Goal: Obtain resource: Download file/media

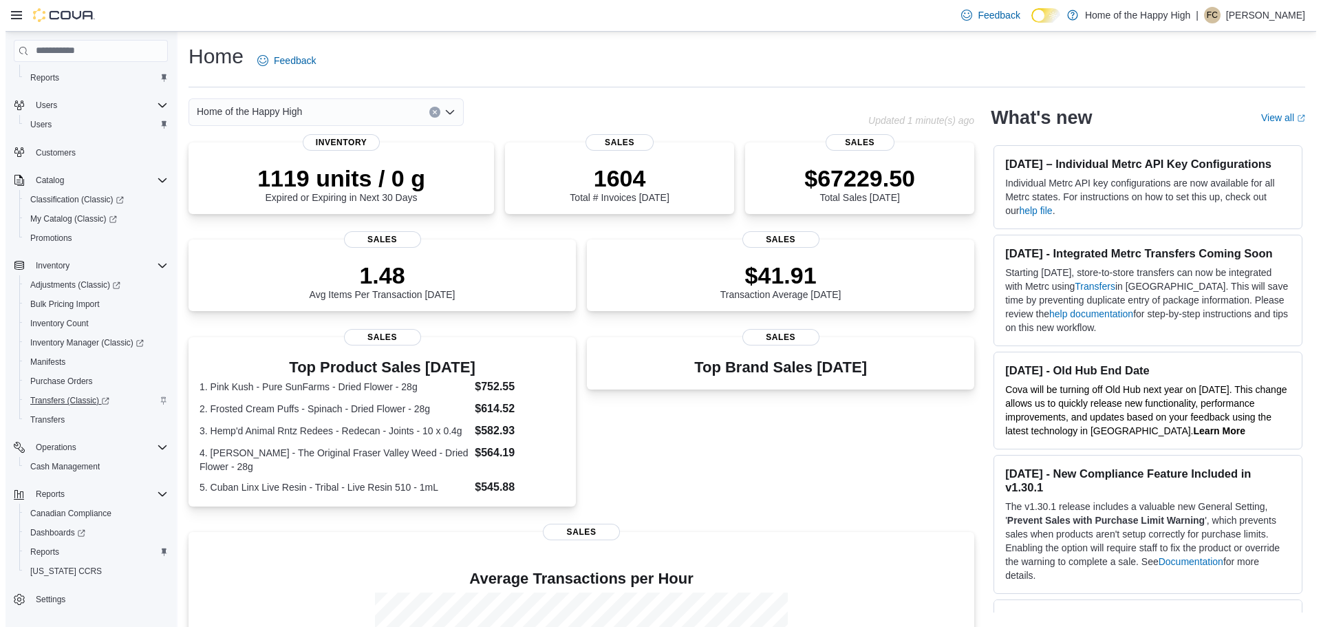
scroll to position [64, 0]
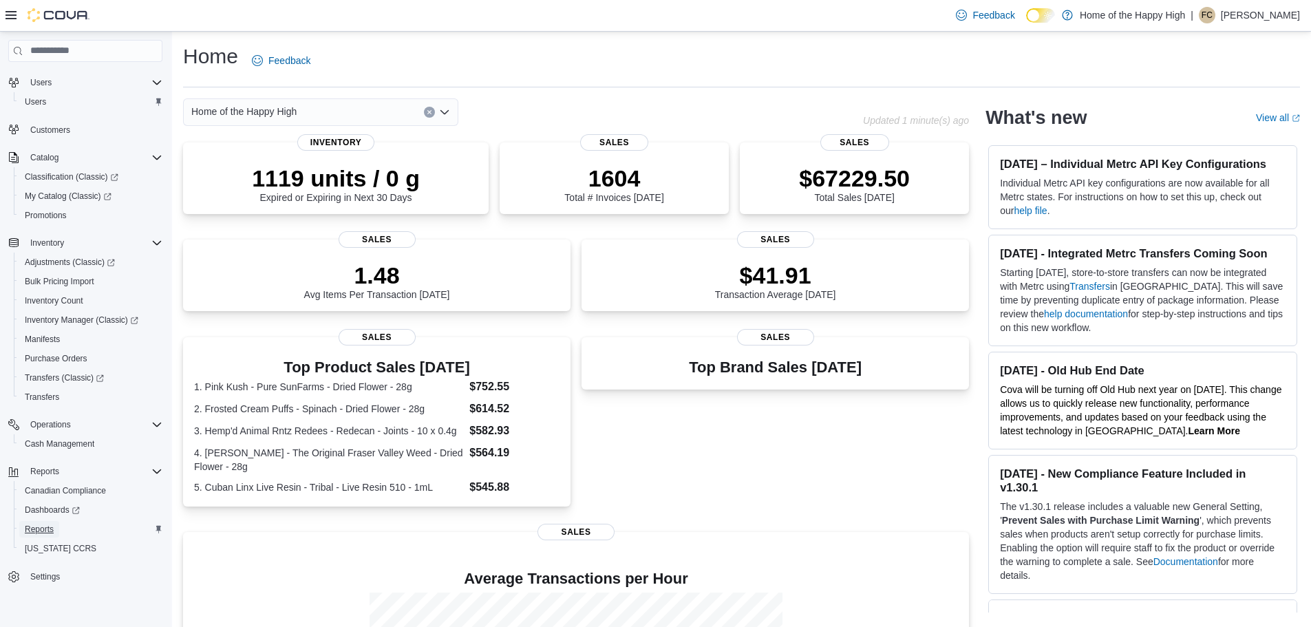
click at [43, 531] on span "Reports" at bounding box center [39, 529] width 29 height 11
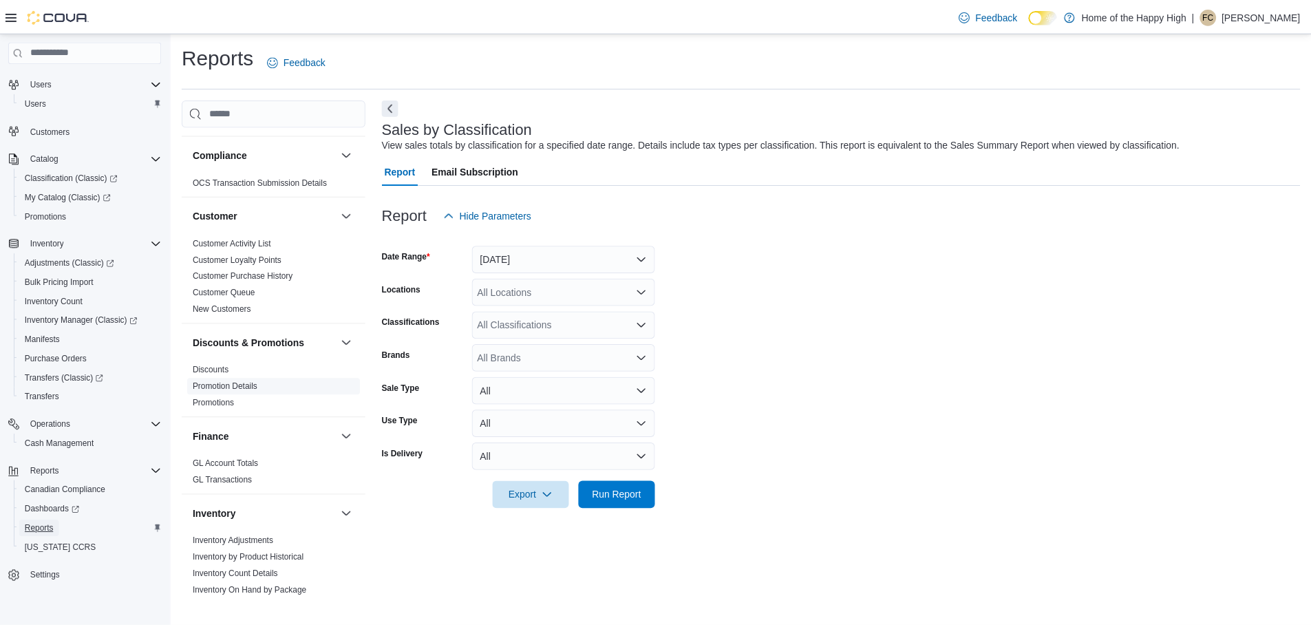
scroll to position [138, 0]
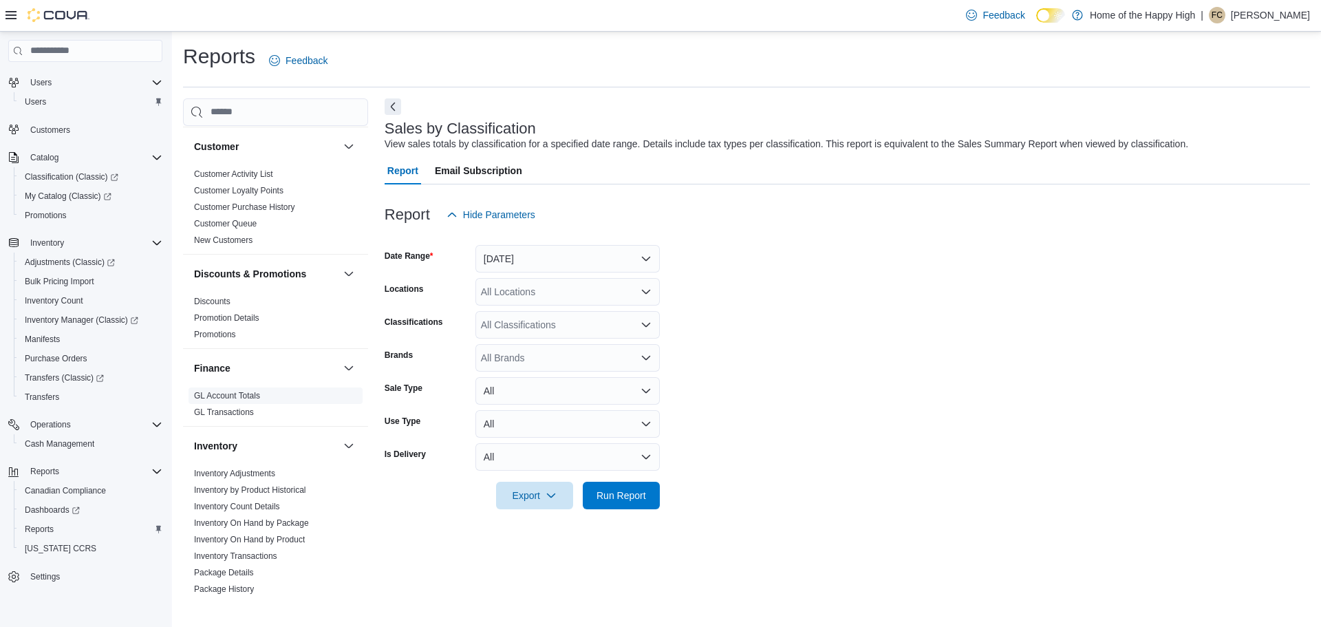
click at [252, 398] on link "GL Account Totals" at bounding box center [227, 396] width 66 height 10
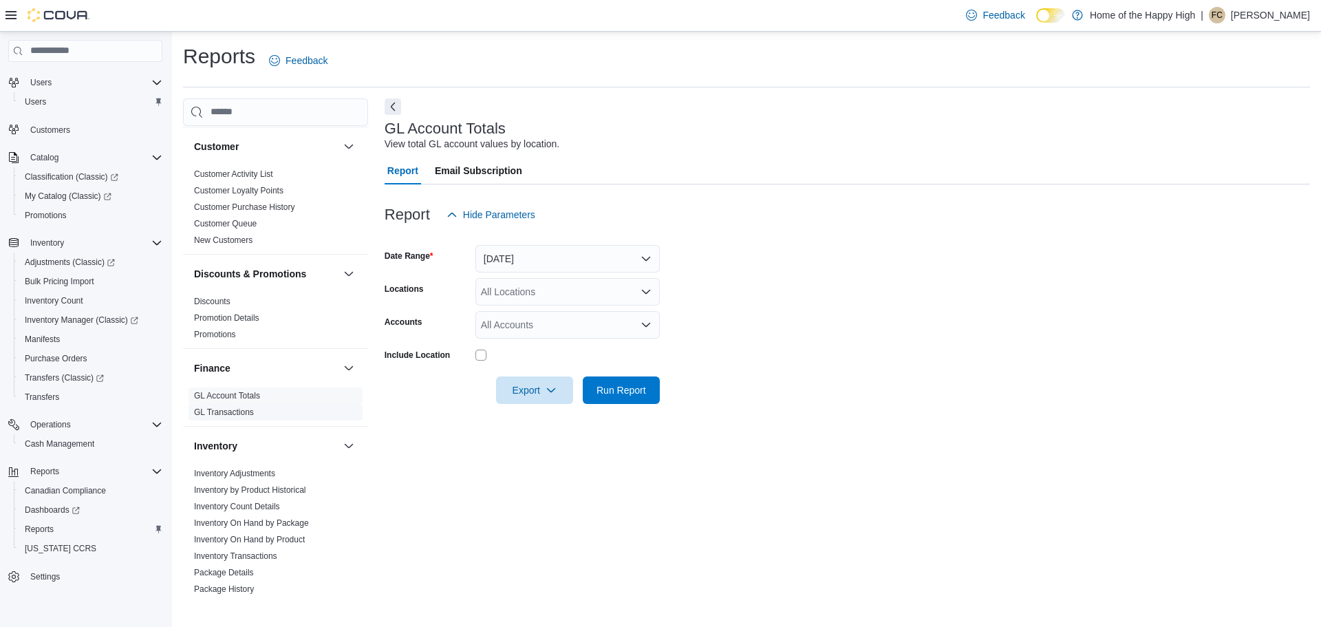
click at [244, 414] on link "GL Transactions" at bounding box center [224, 412] width 60 height 10
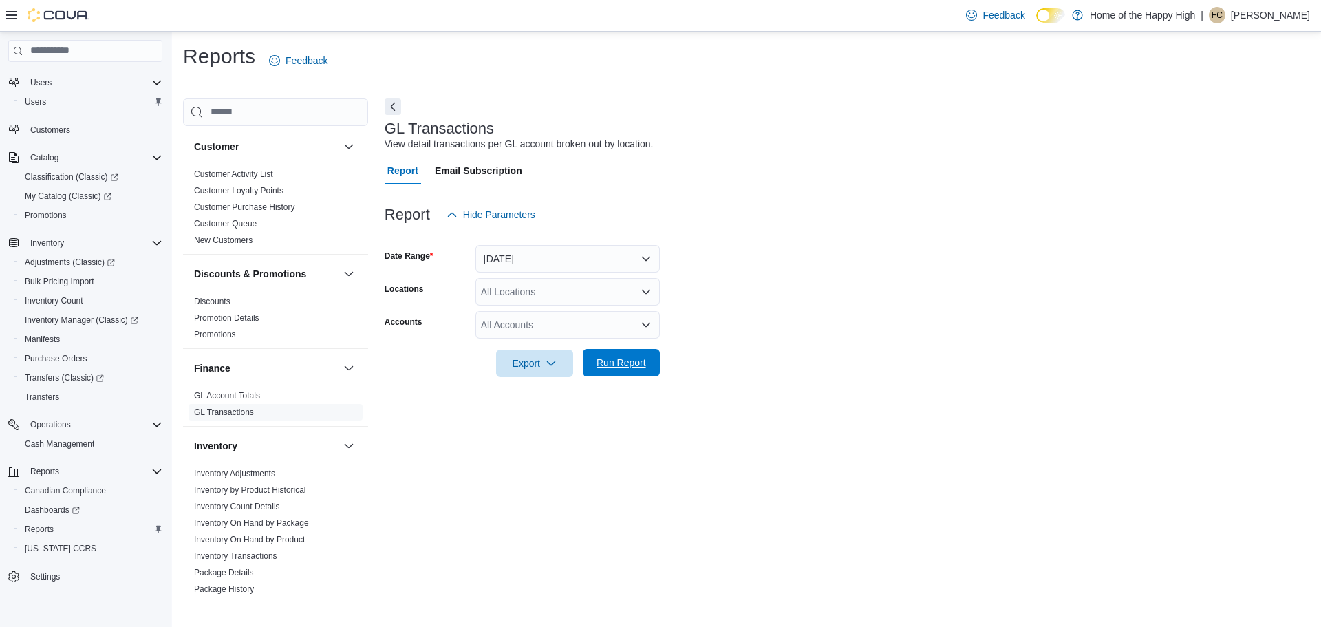
click at [628, 368] on span "Run Report" at bounding box center [622, 363] width 50 height 14
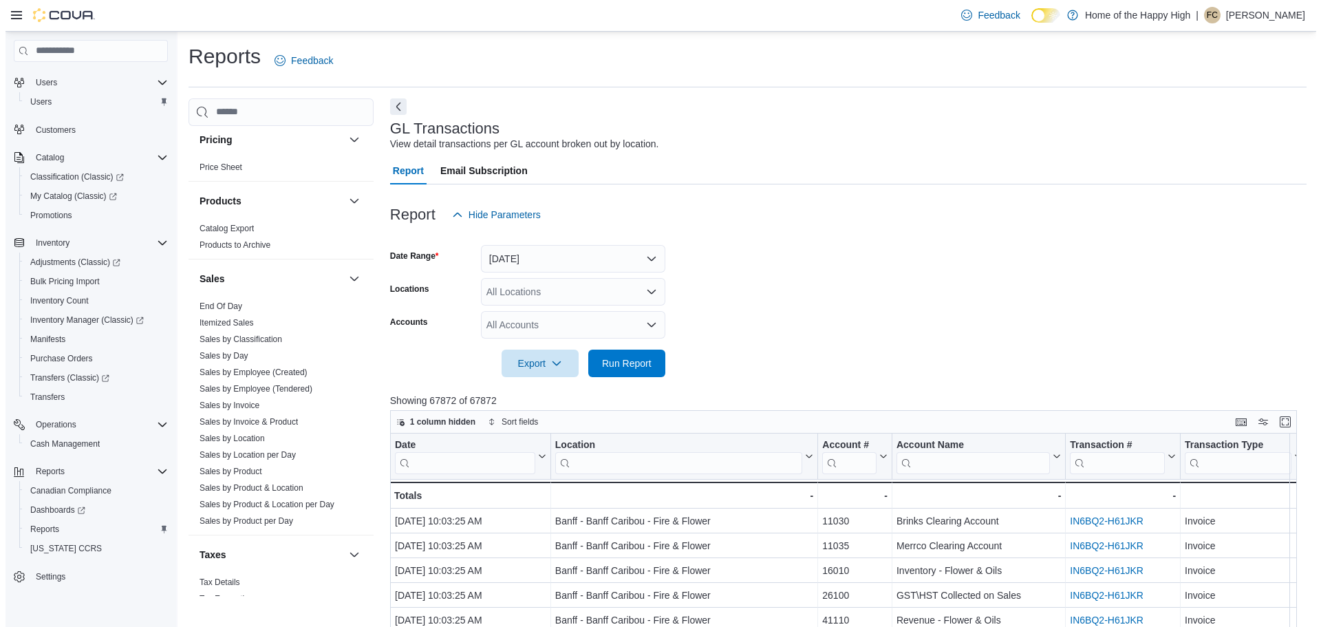
scroll to position [857, 0]
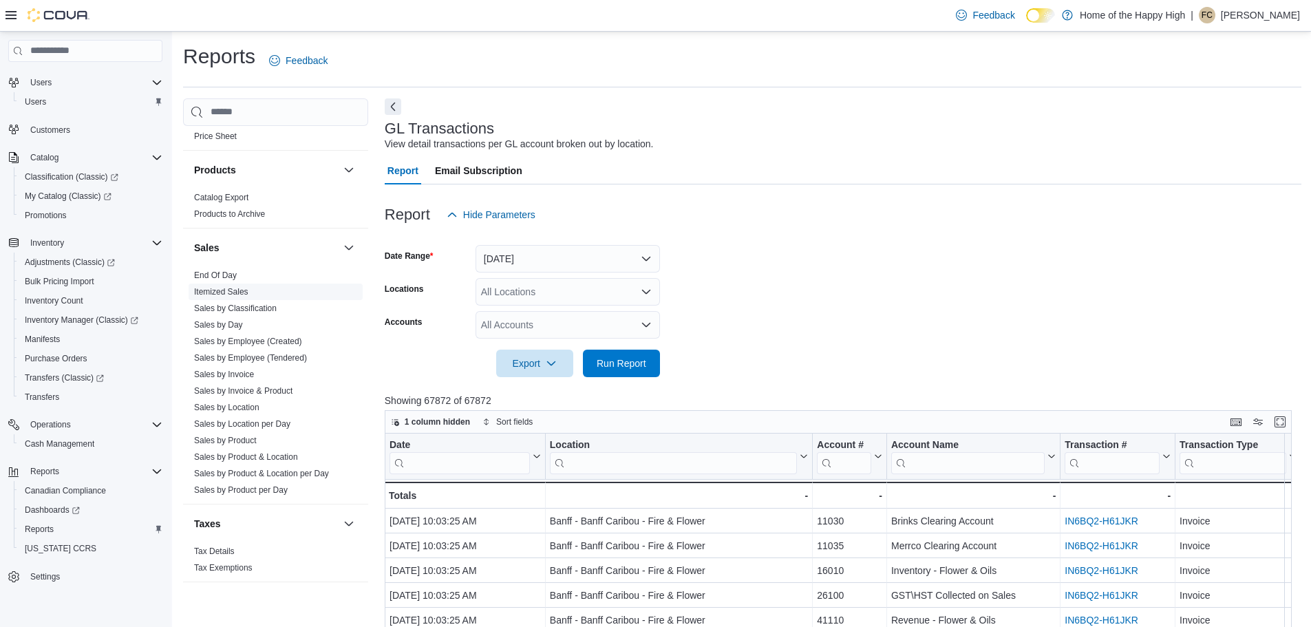
click at [225, 296] on link "Itemized Sales" at bounding box center [221, 292] width 54 height 10
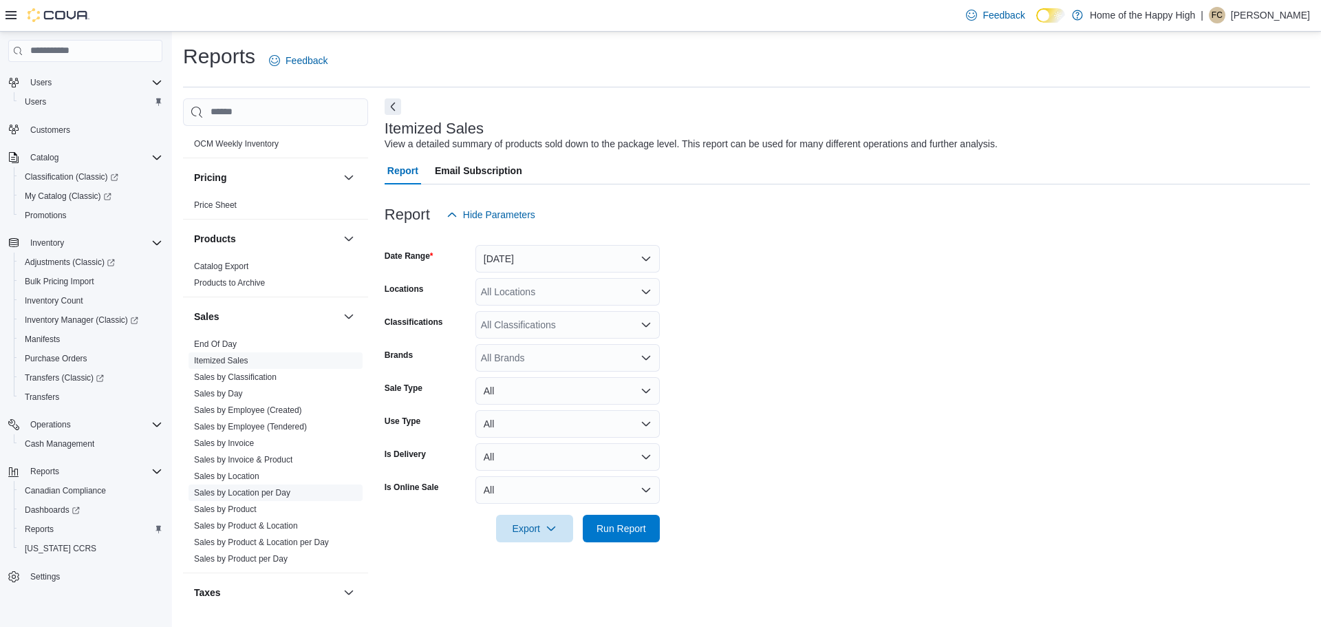
scroll to position [857, 0]
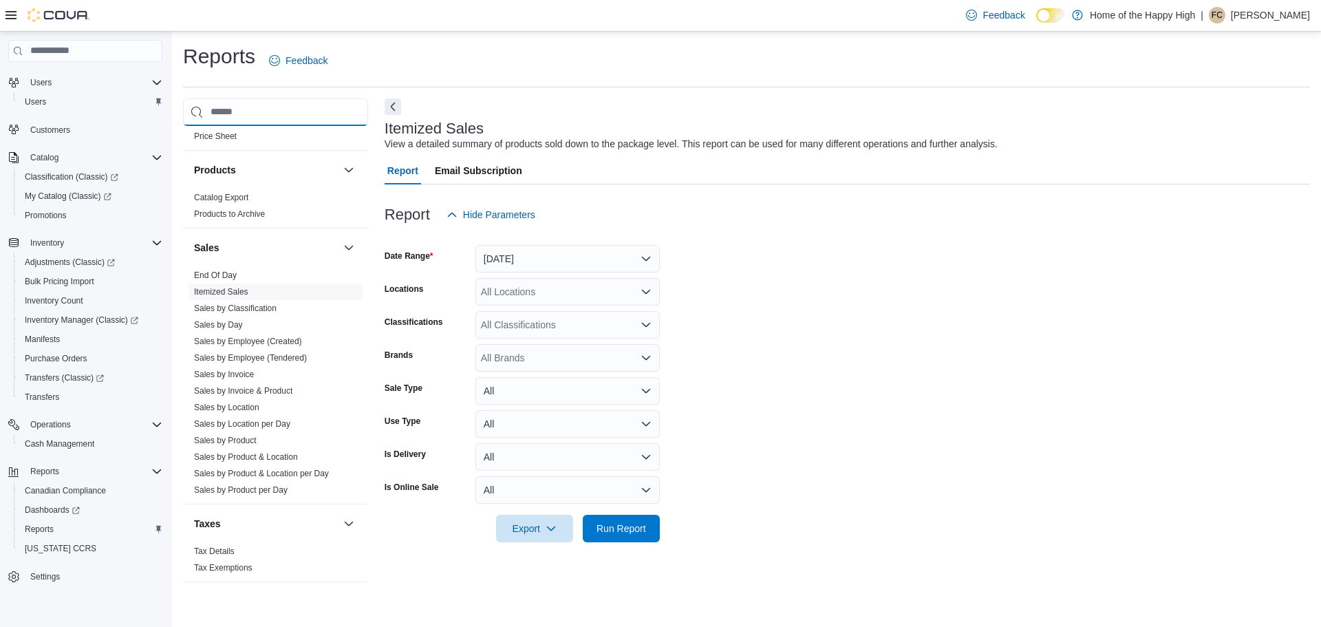
click at [244, 110] on input "search" at bounding box center [275, 112] width 185 height 28
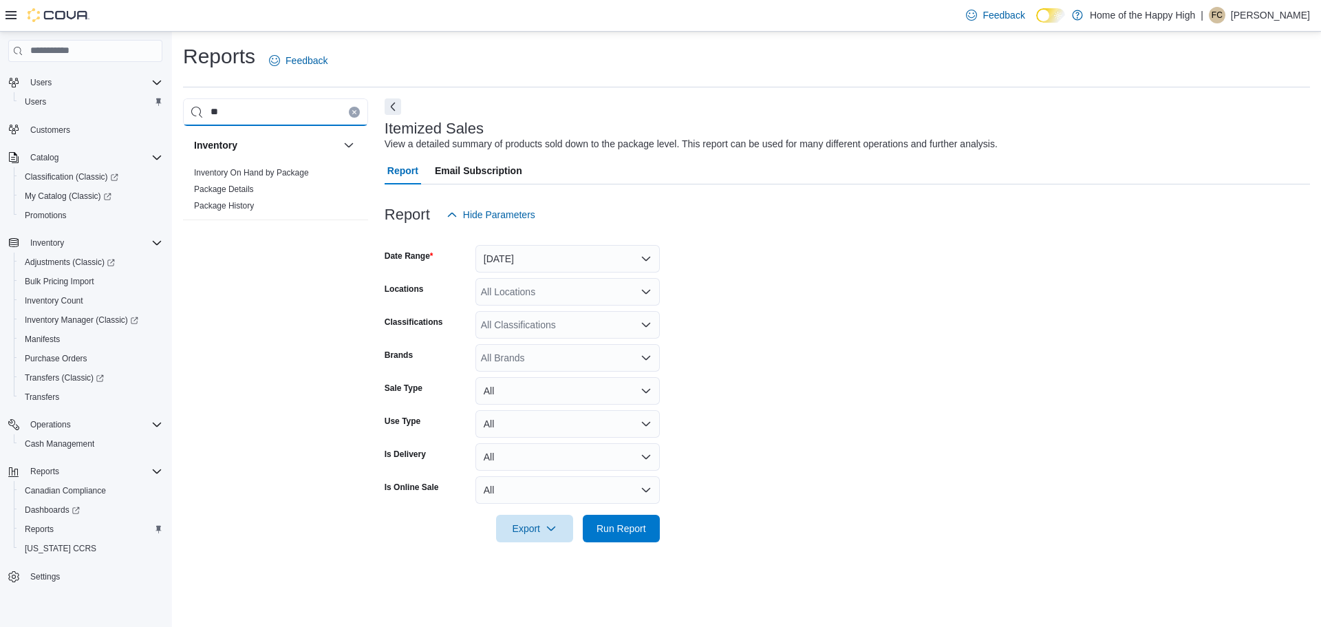
type input "*"
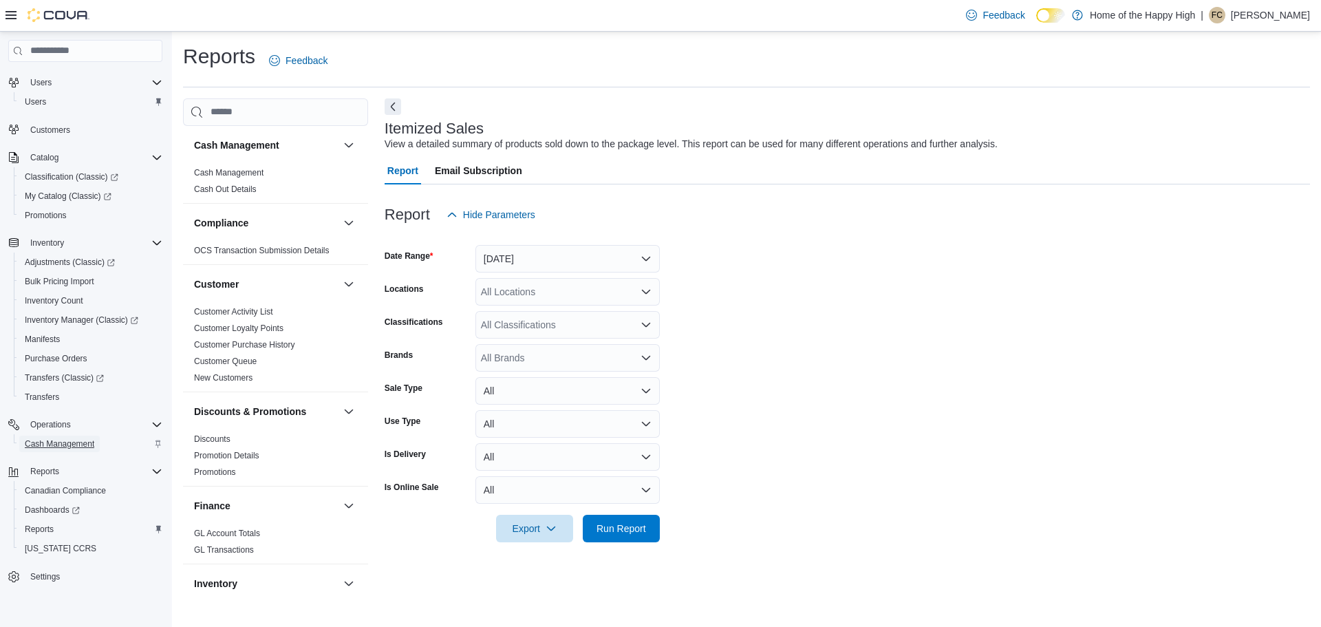
click at [64, 445] on span "Cash Management" at bounding box center [60, 443] width 70 height 11
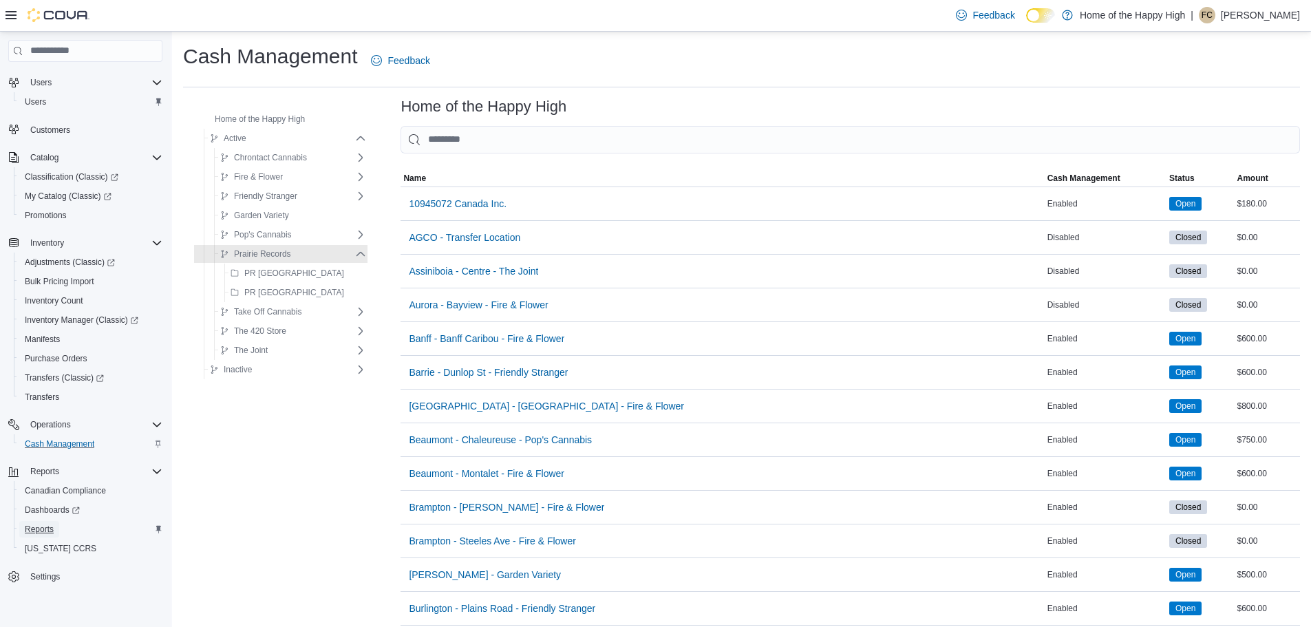
click at [37, 527] on span "Reports" at bounding box center [39, 529] width 29 height 11
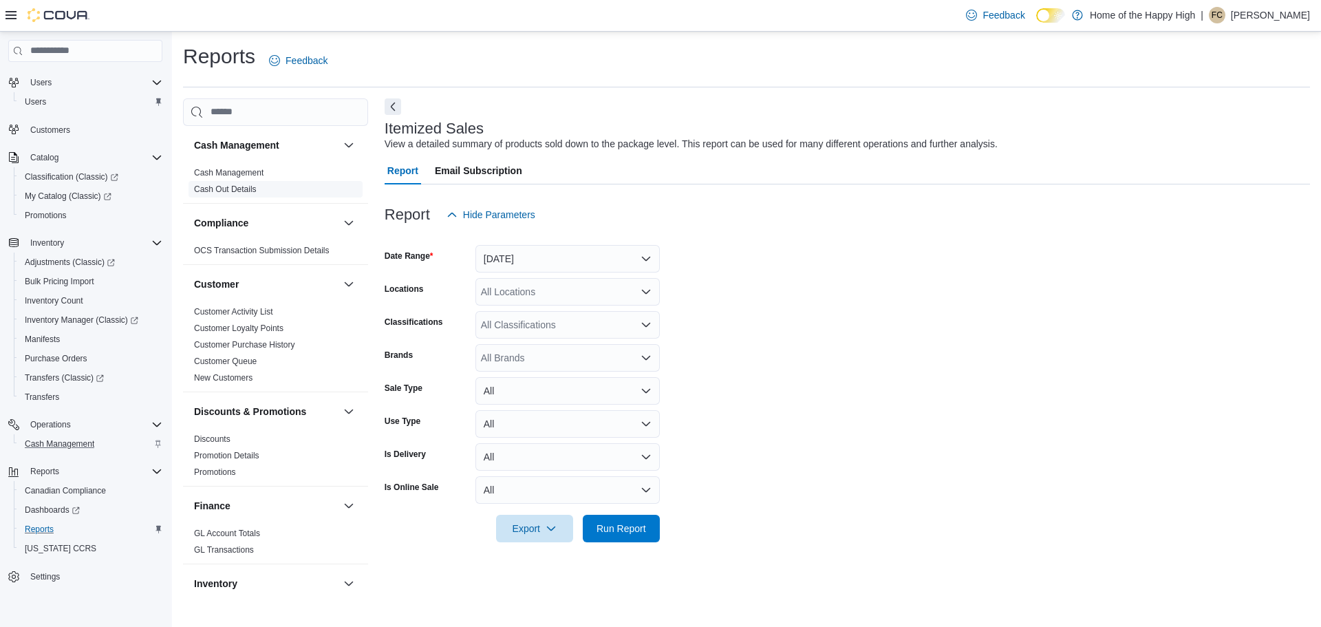
click at [231, 191] on link "Cash Out Details" at bounding box center [225, 189] width 63 height 10
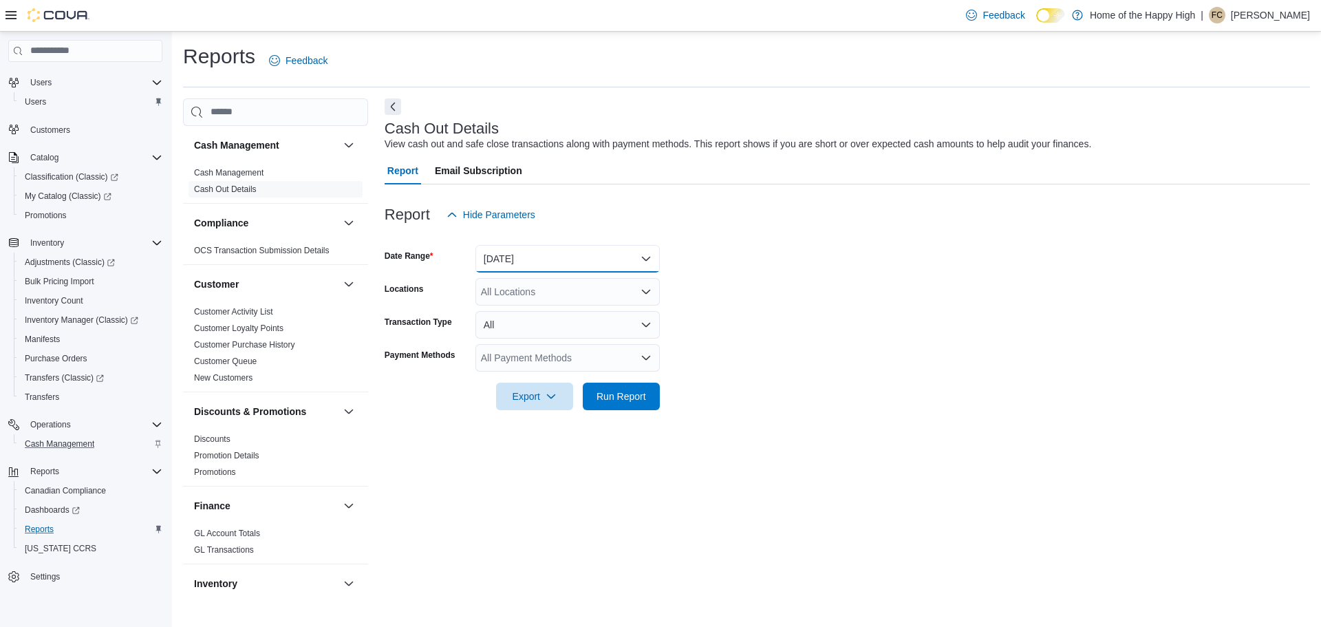
click at [518, 259] on button "Today" at bounding box center [568, 259] width 184 height 28
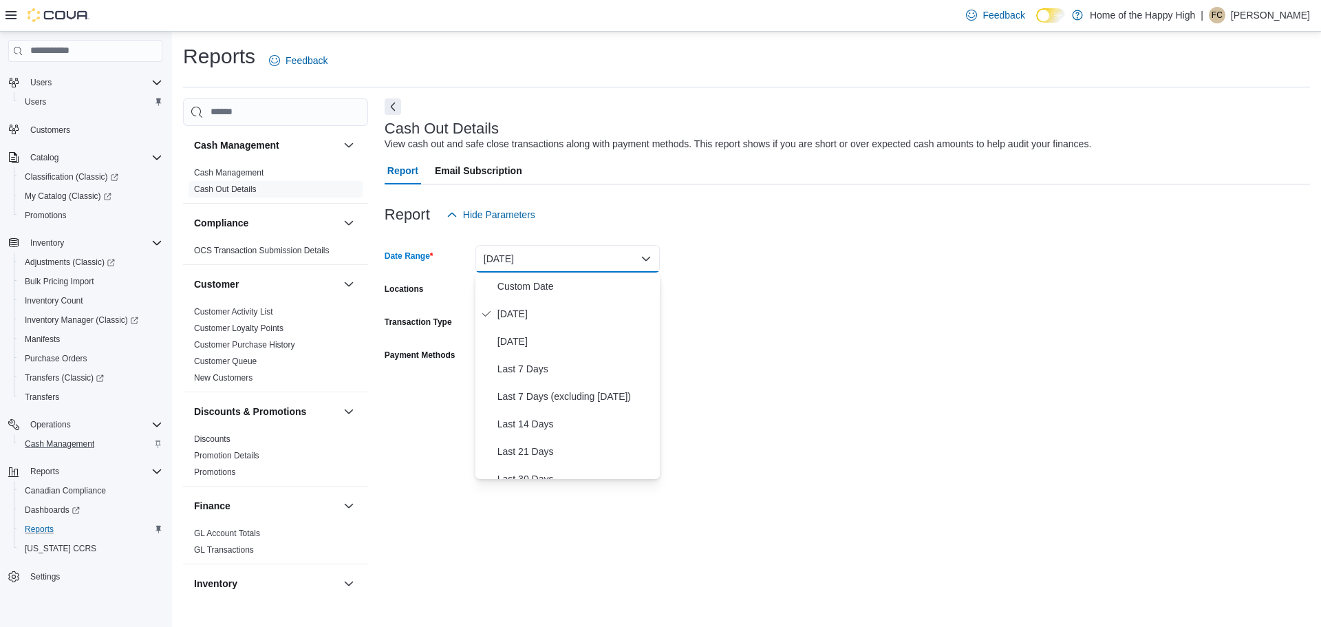
click at [780, 245] on form "Date Range Today Locations All Locations Transaction Type All Payment Methods A…" at bounding box center [848, 319] width 926 height 182
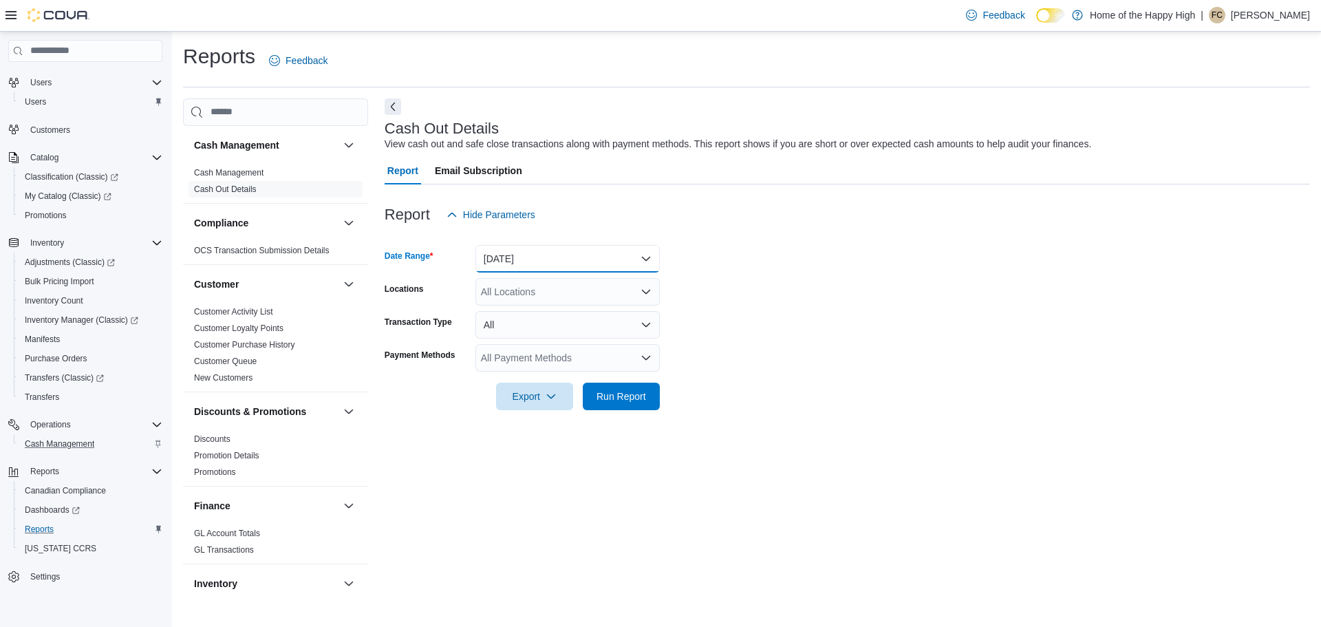
click at [527, 262] on button "Today" at bounding box center [568, 259] width 184 height 28
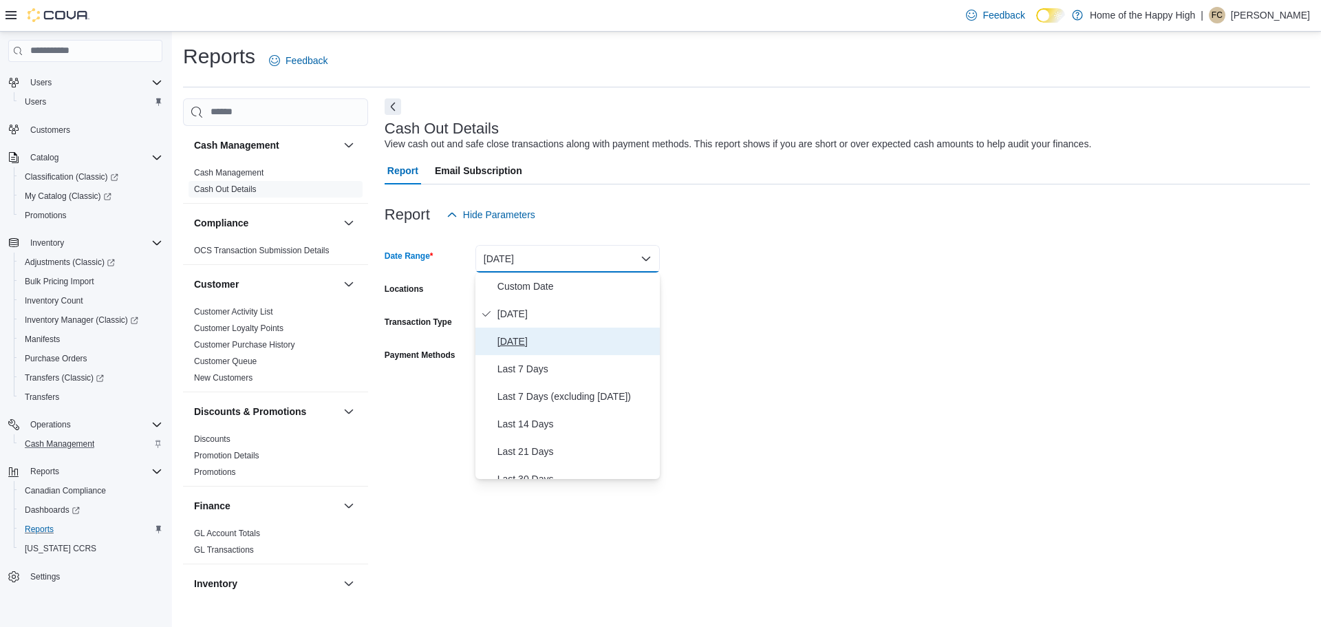
click at [513, 339] on span "Yesterday" at bounding box center [576, 341] width 157 height 17
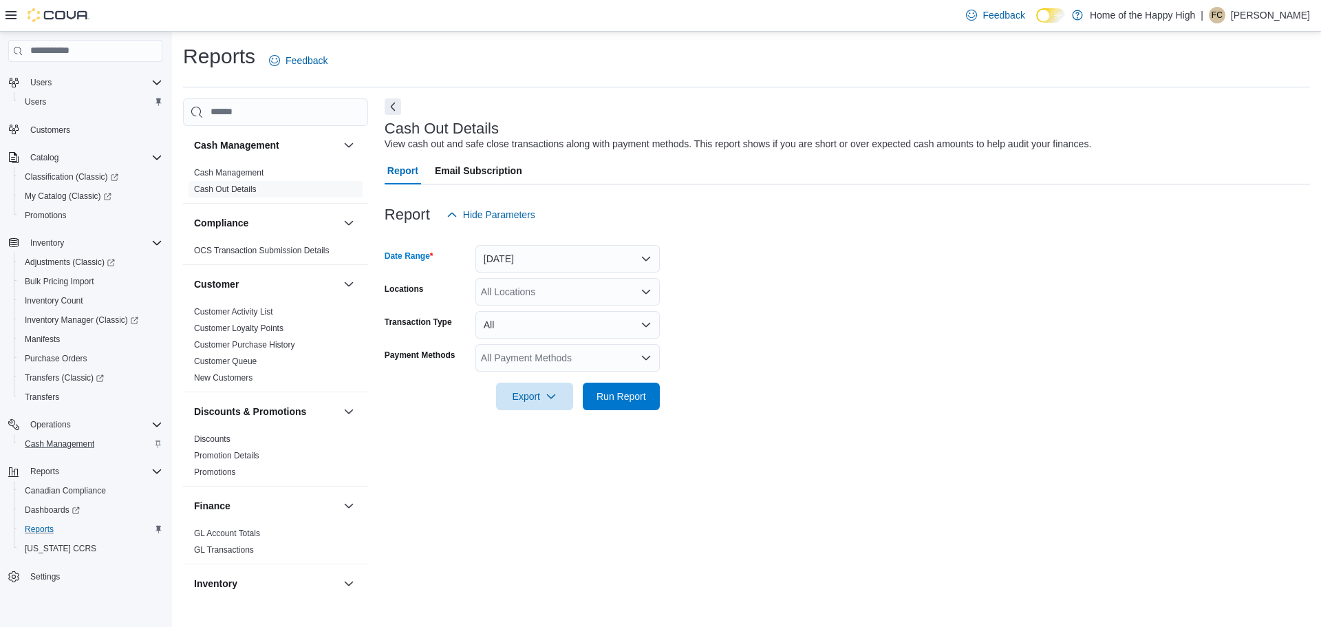
click at [519, 295] on div "All Locations" at bounding box center [568, 292] width 184 height 28
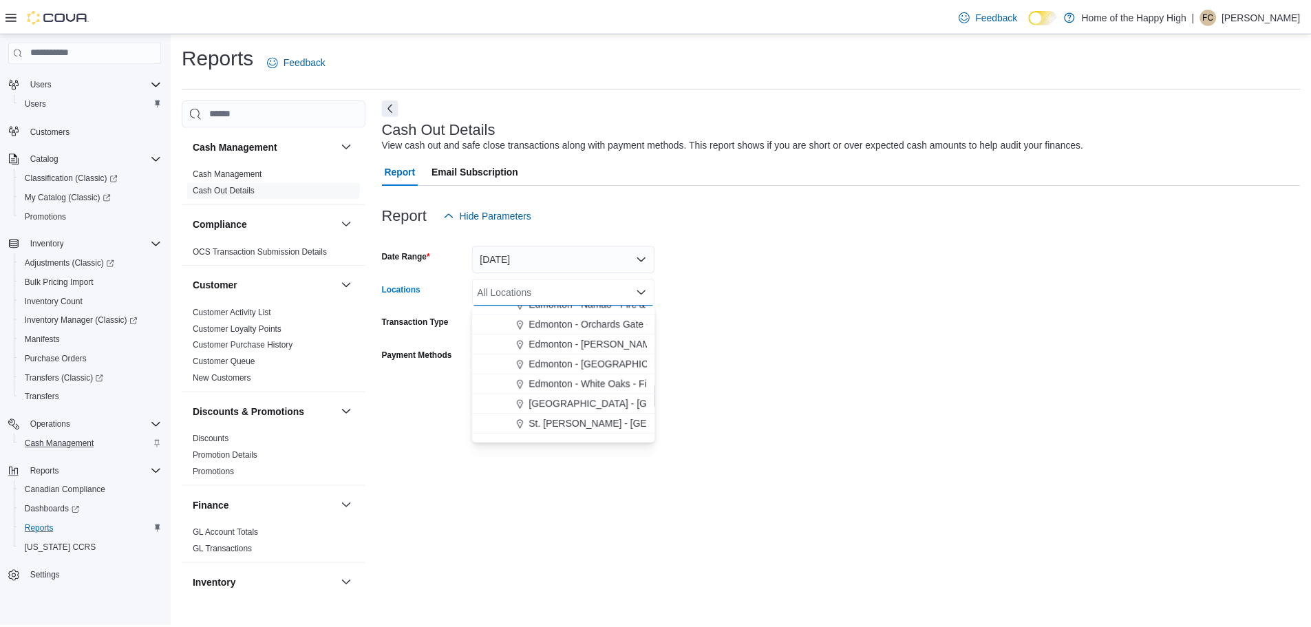
scroll to position [482, 0]
click at [572, 396] on span "Strathmore - Pine Centre - Fire & Flower" at bounding box center [616, 392] width 166 height 14
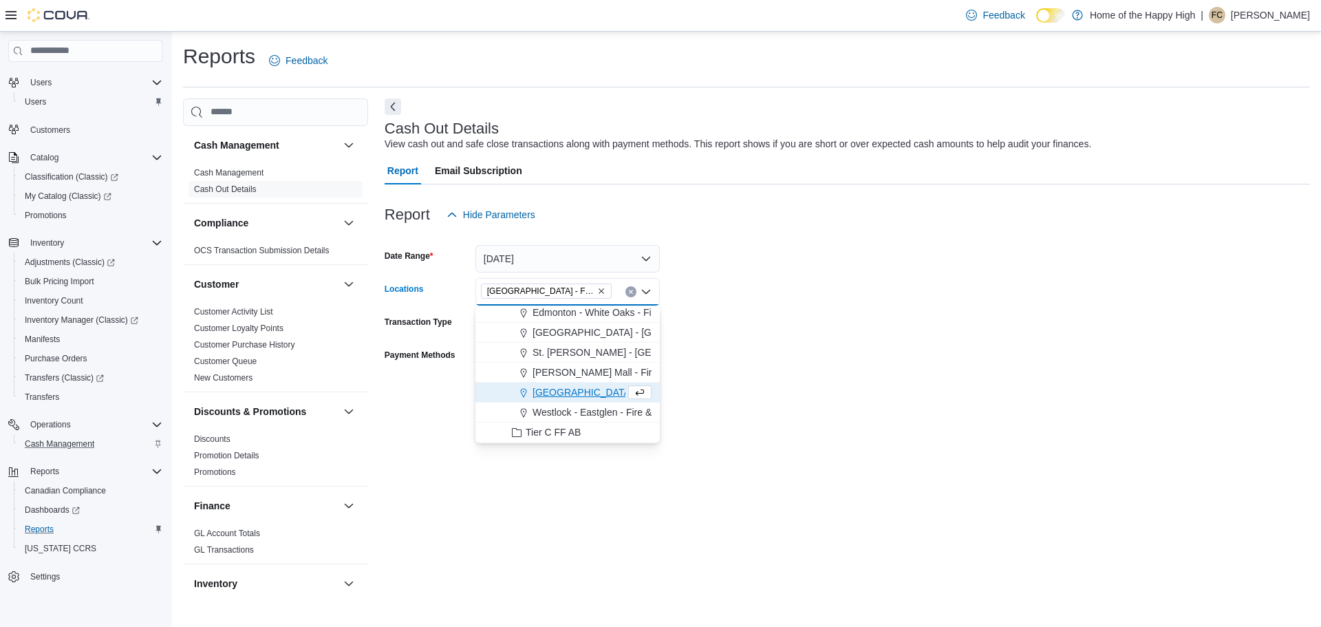
click at [790, 369] on form "Date Range Yesterday Locations Strathmore - Pine Centre - Fire & Flower Combo b…" at bounding box center [848, 319] width 926 height 182
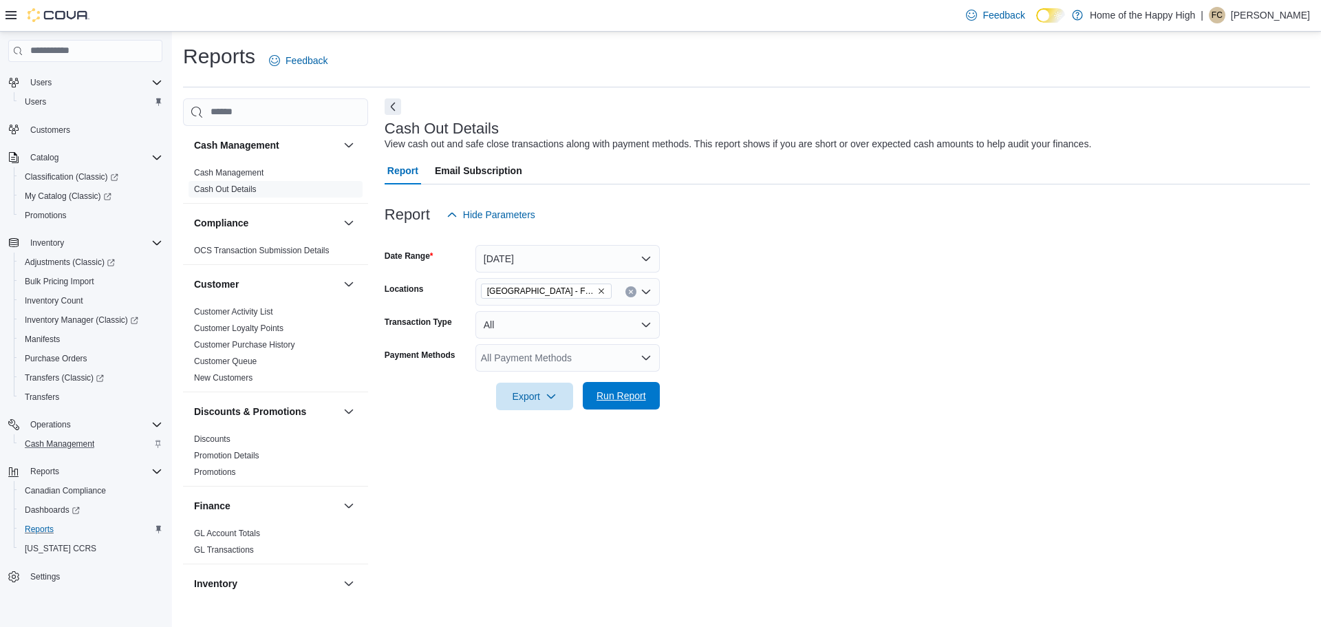
click at [617, 403] on span "Run Report" at bounding box center [621, 396] width 61 height 28
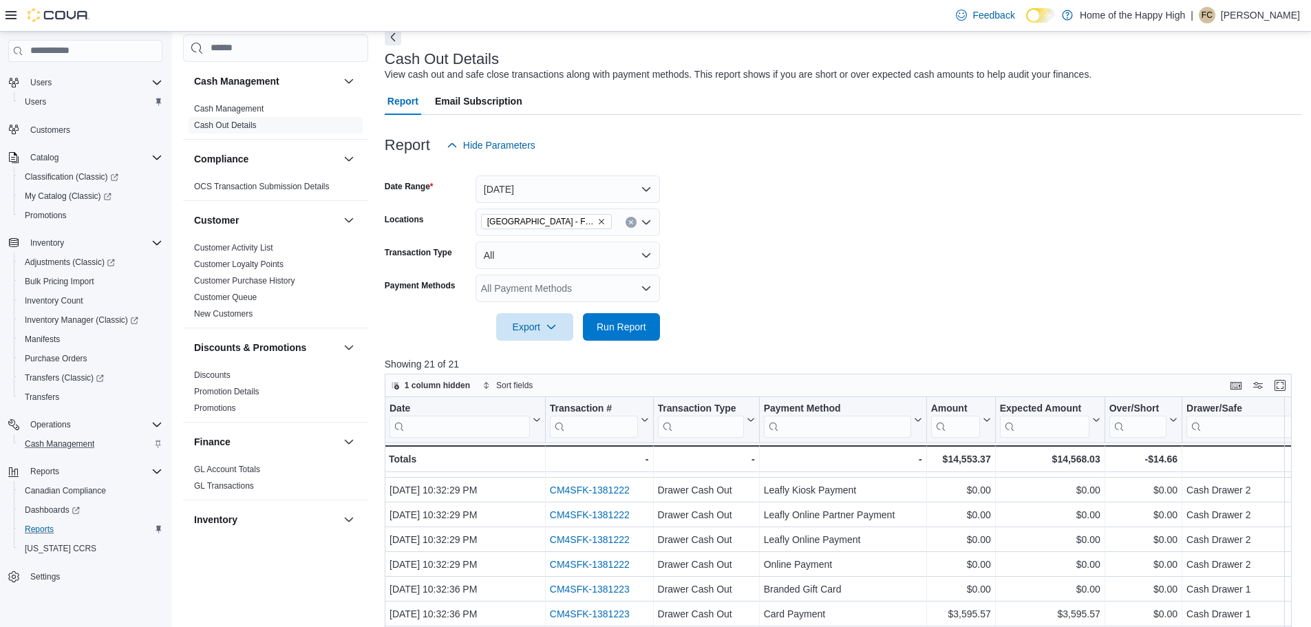
scroll to position [69, 0]
click at [569, 189] on button "Yesterday" at bounding box center [568, 190] width 184 height 28
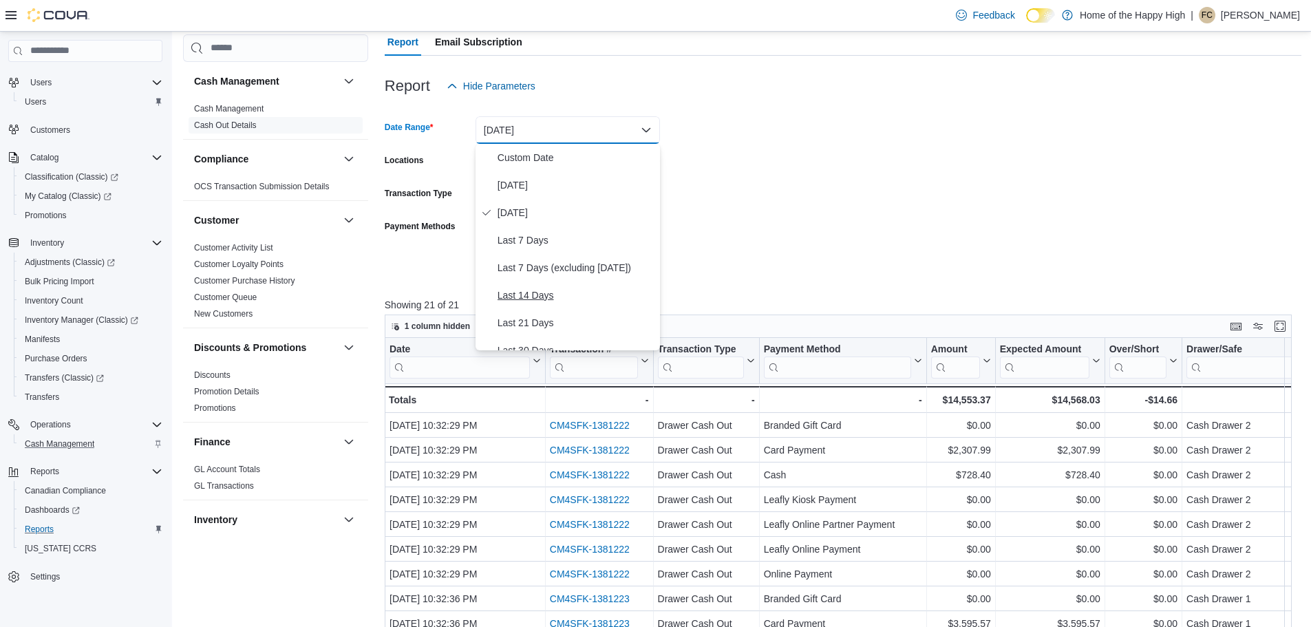
scroll to position [122, 0]
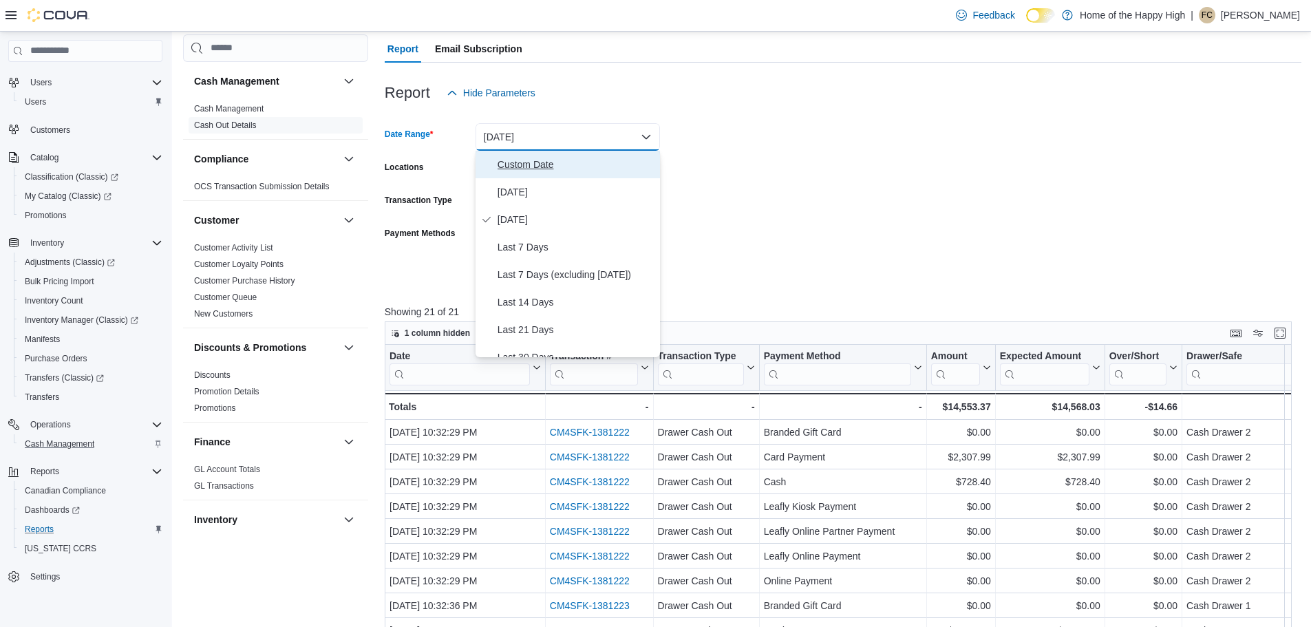
click at [529, 162] on span "Custom Date" at bounding box center [576, 164] width 157 height 17
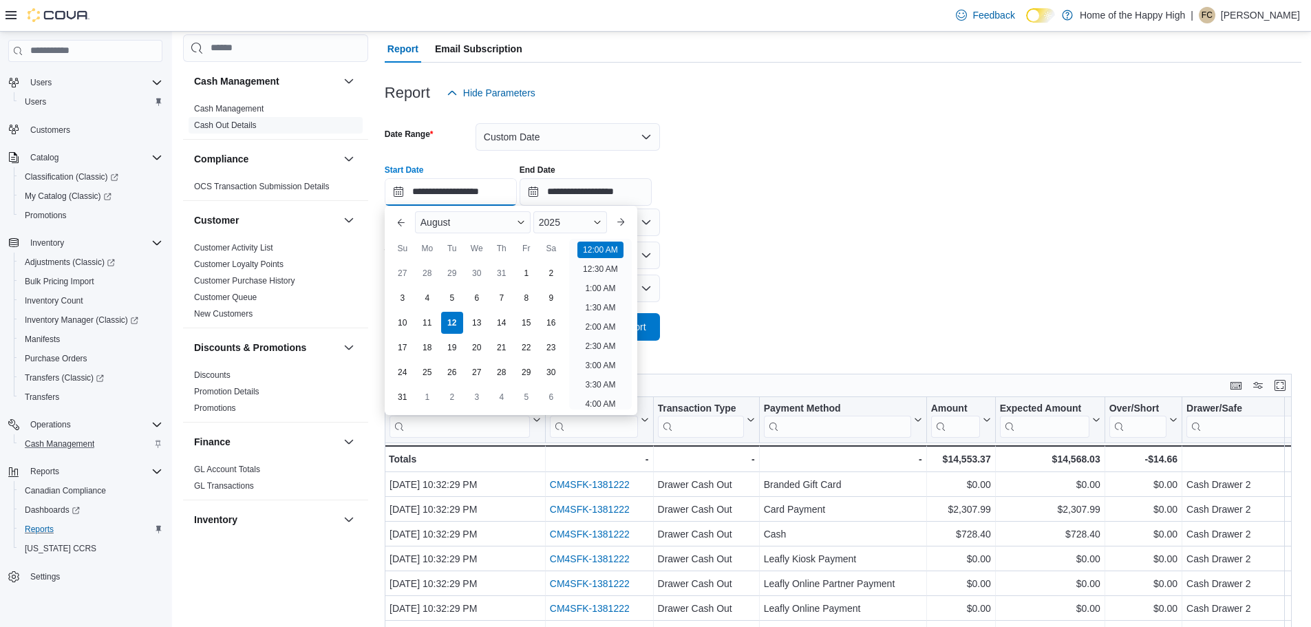
click at [463, 196] on input "**********" at bounding box center [451, 192] width 132 height 28
click at [397, 220] on button "Previous Month" at bounding box center [401, 222] width 22 height 22
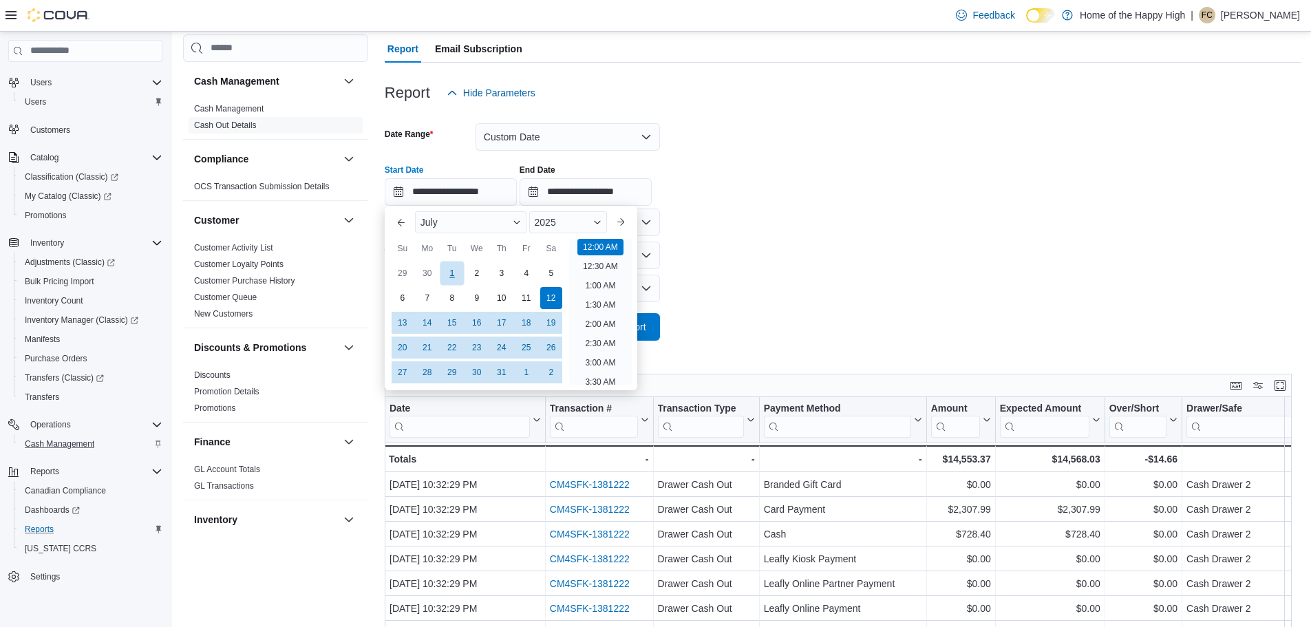
click at [451, 268] on div "1" at bounding box center [452, 273] width 24 height 24
type input "**********"
click at [606, 191] on input "**********" at bounding box center [586, 192] width 132 height 28
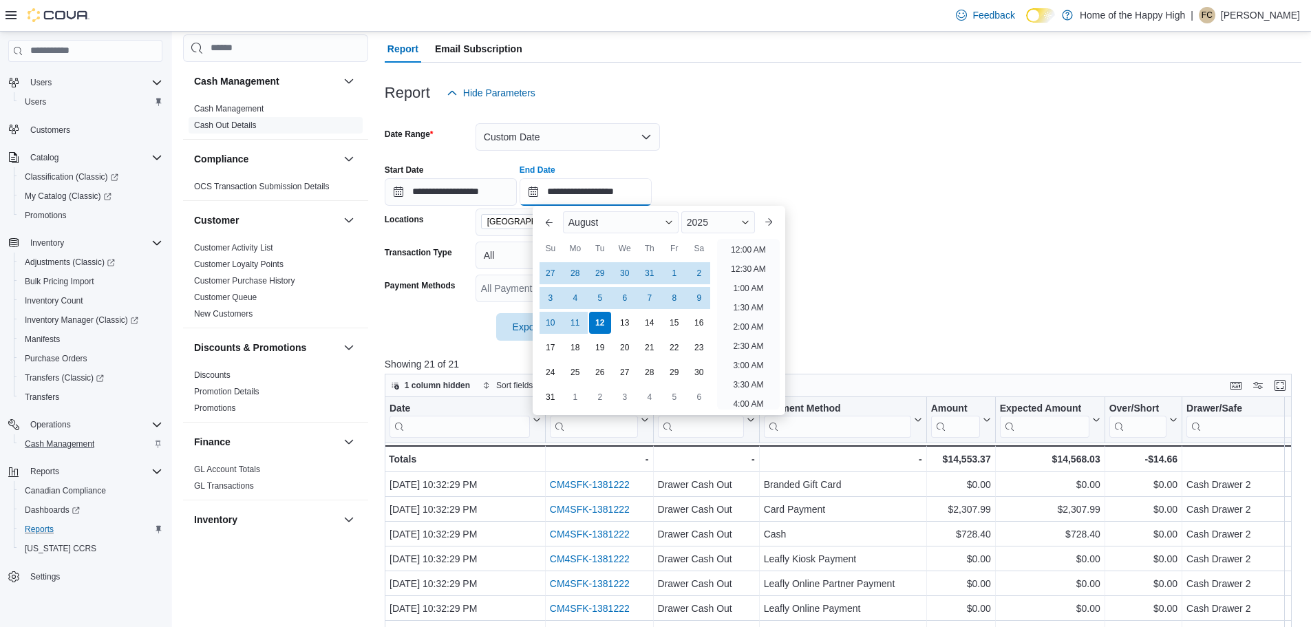
scroll to position [757, 0]
click at [556, 396] on div "31" at bounding box center [550, 397] width 24 height 24
type input "**********"
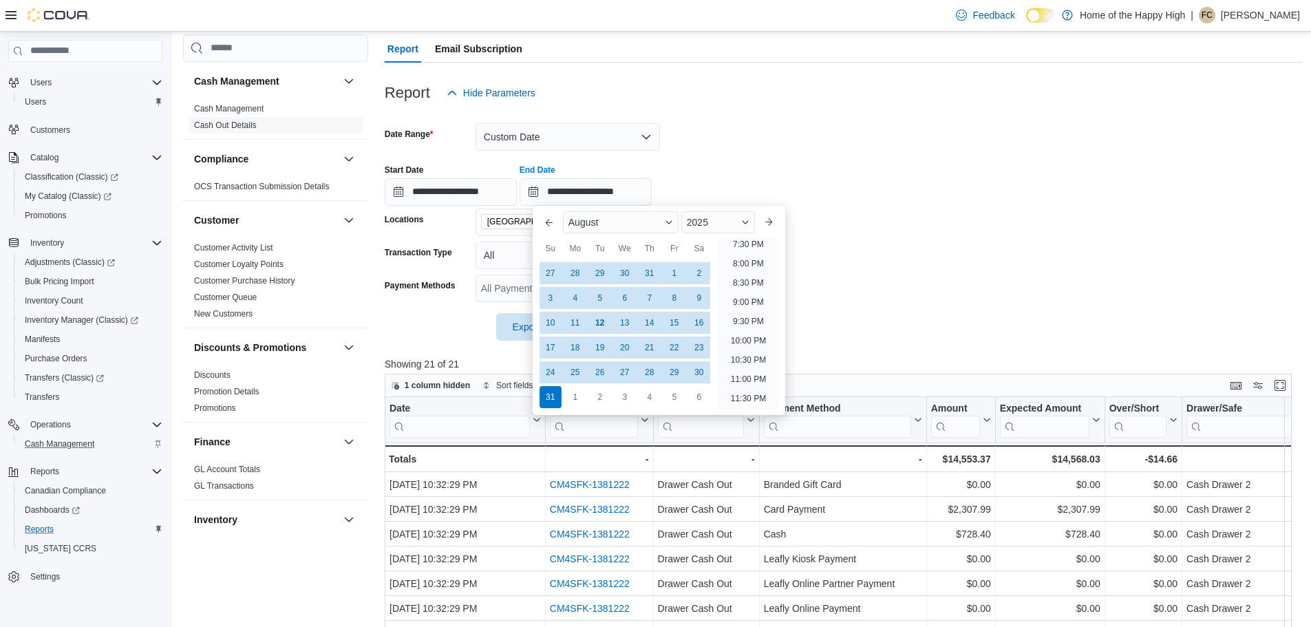
click at [863, 221] on form "**********" at bounding box center [843, 224] width 917 height 234
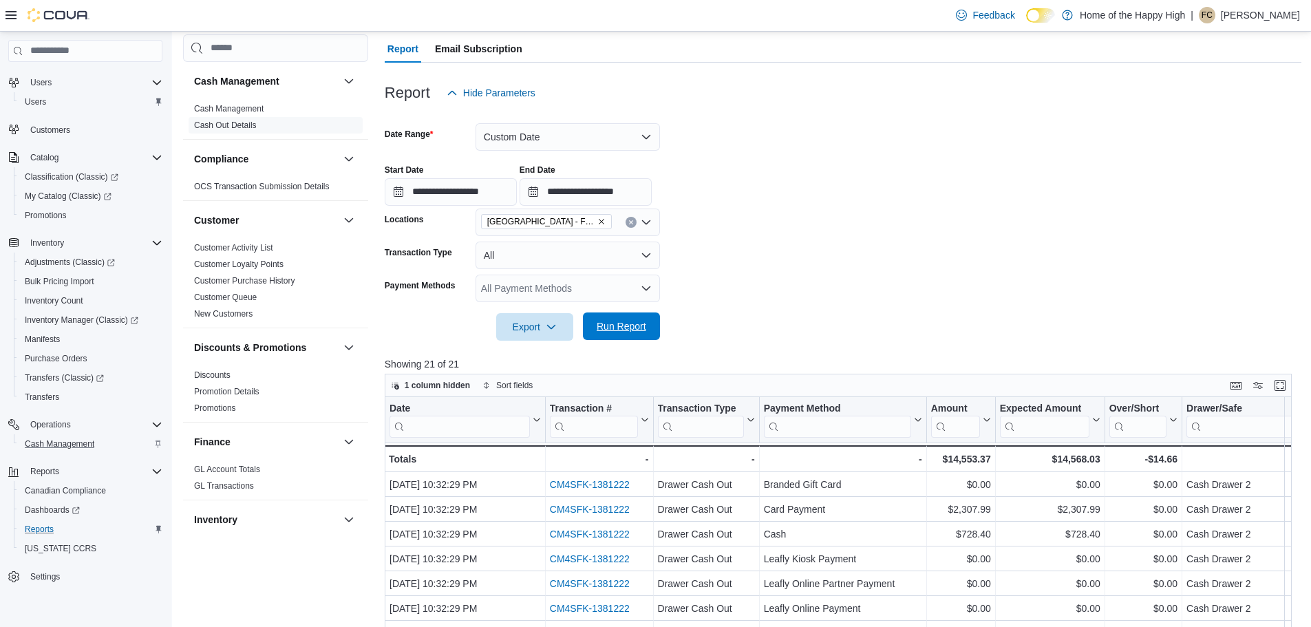
click at [624, 331] on span "Run Report" at bounding box center [622, 326] width 50 height 14
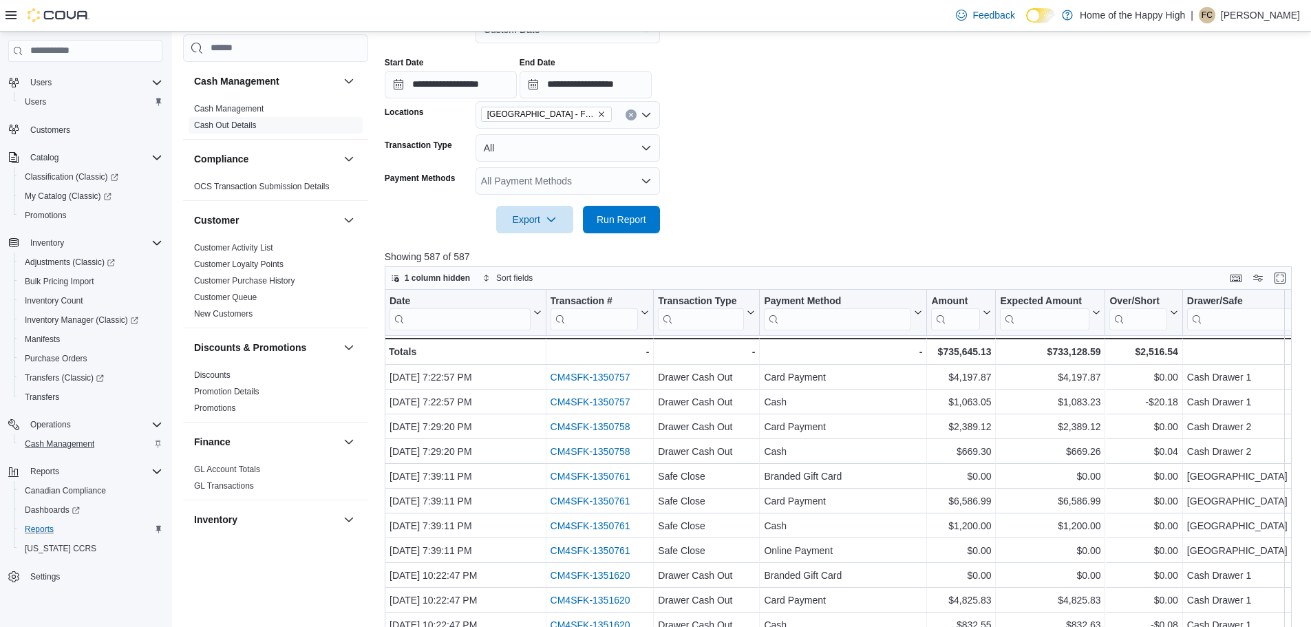
scroll to position [275, 0]
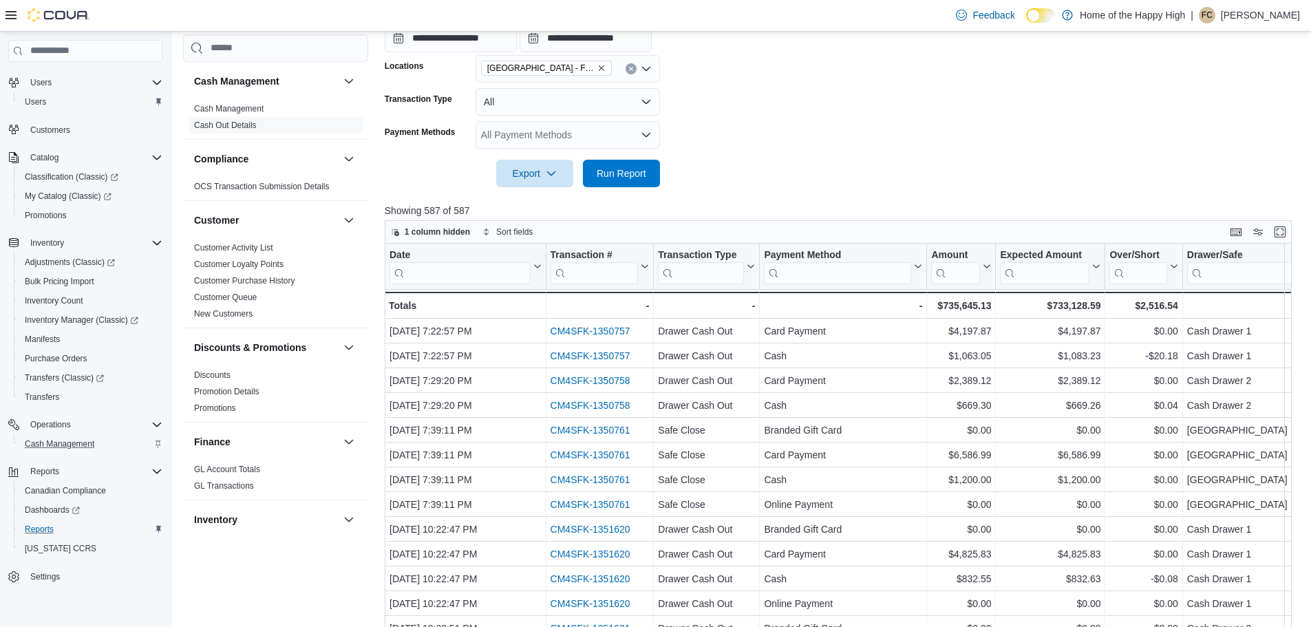
click at [648, 136] on icon "Open list of options" at bounding box center [646, 134] width 8 height 4
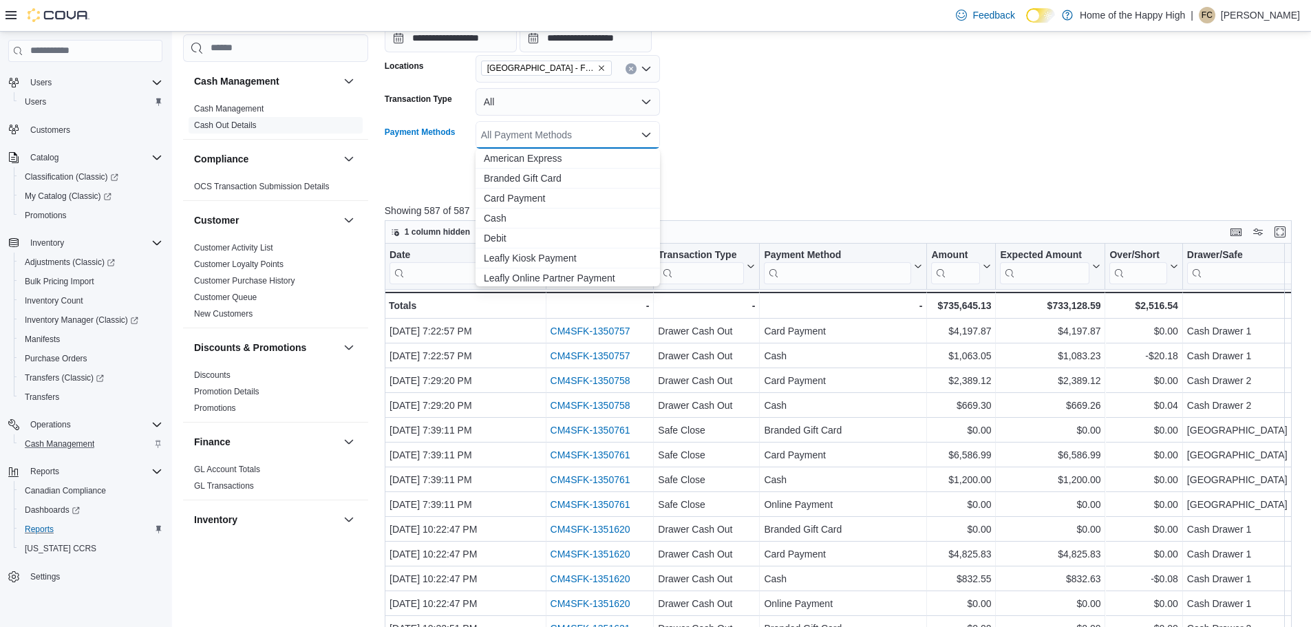
click at [900, 153] on div at bounding box center [843, 154] width 917 height 11
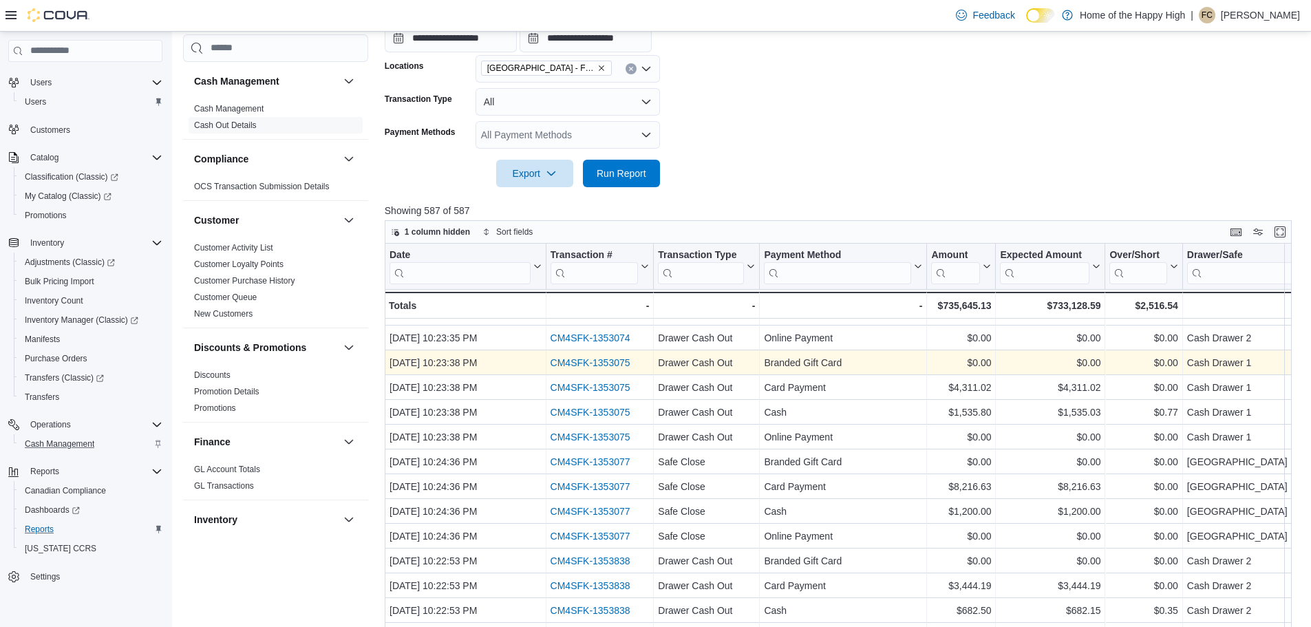
scroll to position [798, 0]
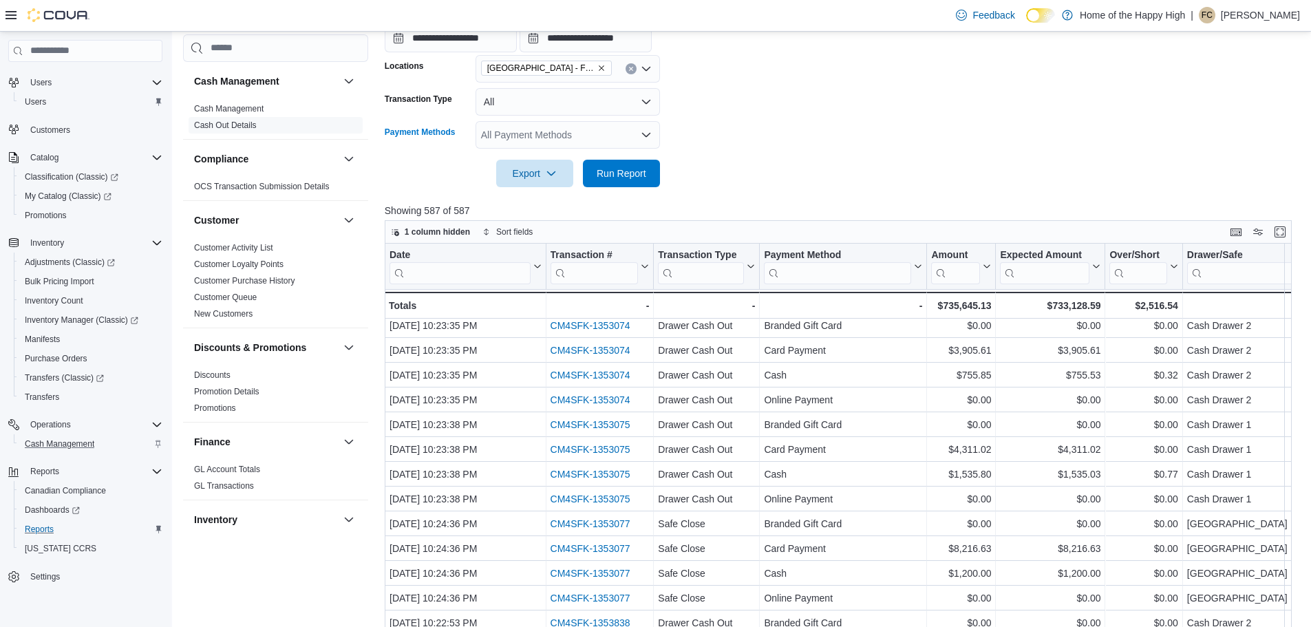
click at [563, 139] on div "All Payment Methods" at bounding box center [568, 135] width 184 height 28
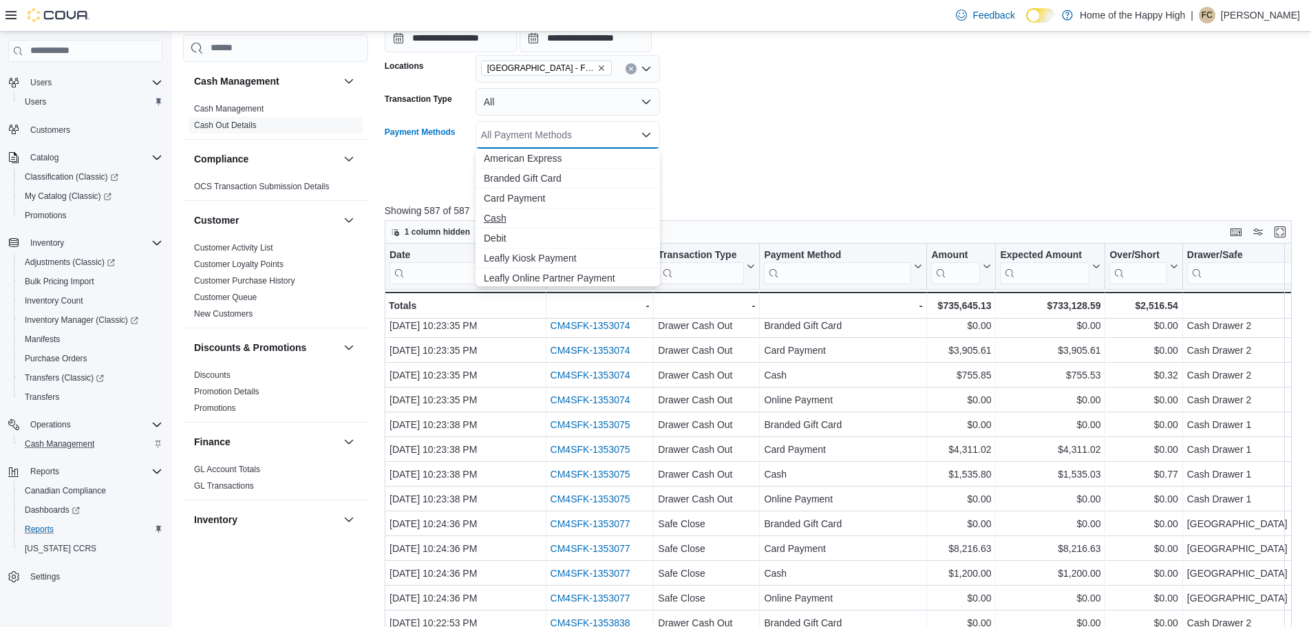
click at [520, 220] on span "Cash" at bounding box center [568, 218] width 168 height 14
click at [783, 182] on form "**********" at bounding box center [843, 70] width 917 height 234
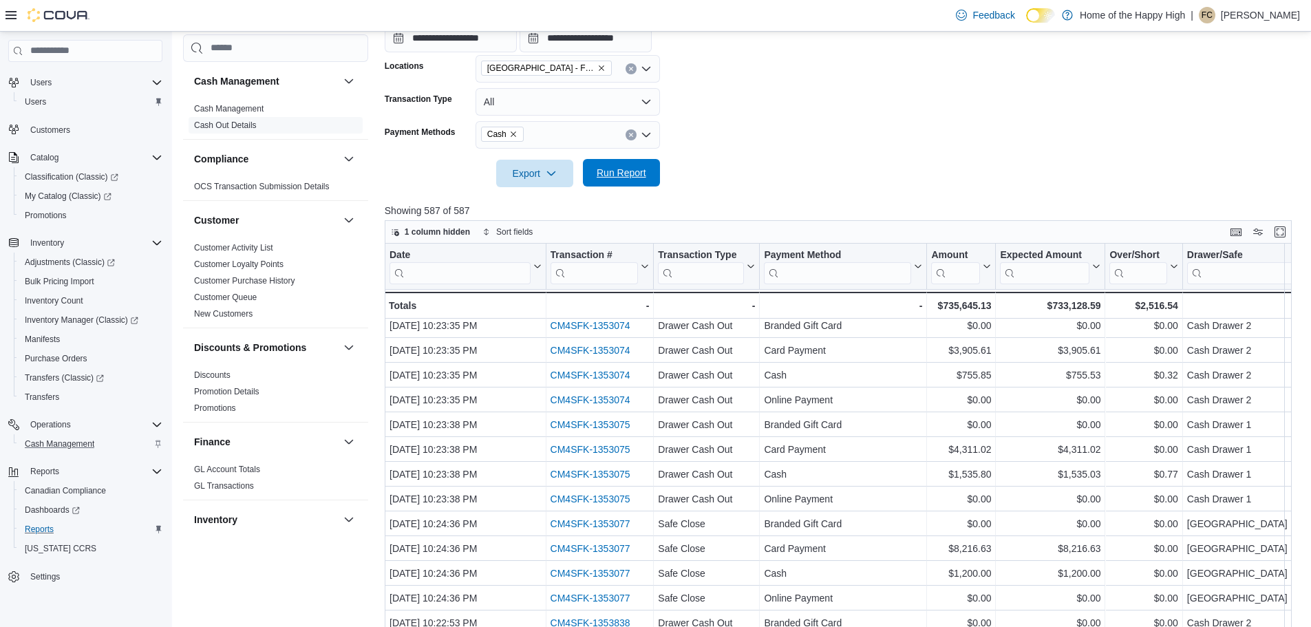
click at [615, 180] on span "Run Report" at bounding box center [621, 173] width 61 height 28
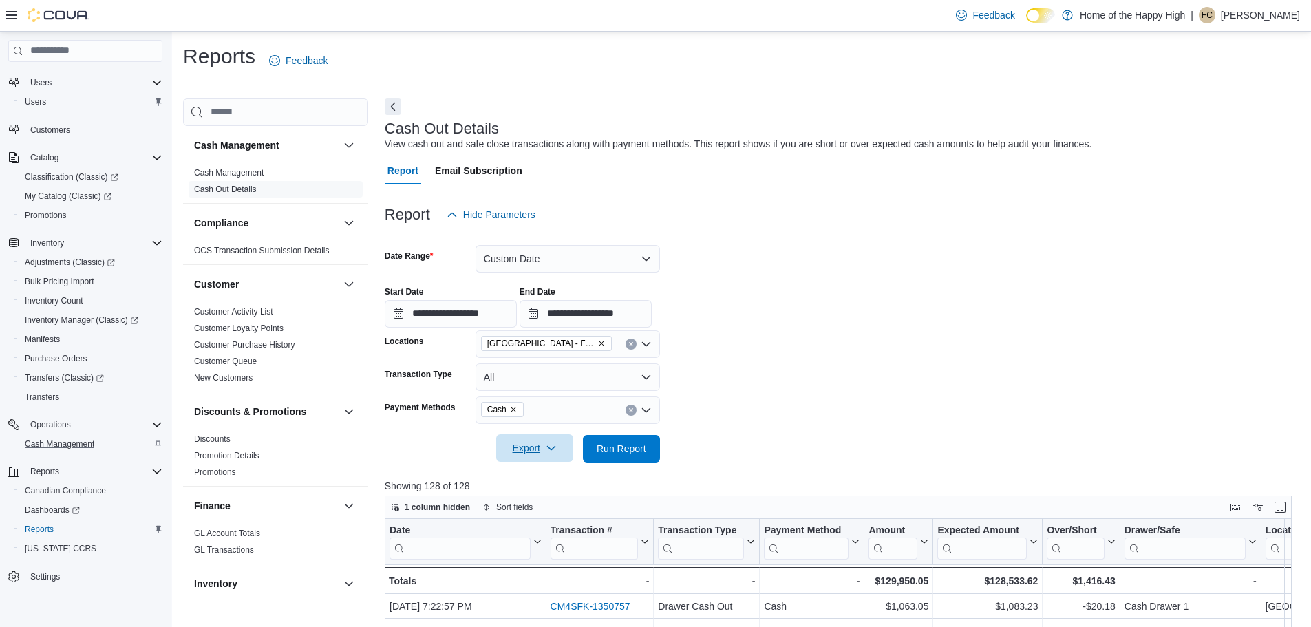
click at [540, 451] on span "Export" at bounding box center [534, 448] width 61 height 28
click at [556, 476] on span "Export to Excel" at bounding box center [537, 476] width 62 height 11
